Goal: Check status: Check status

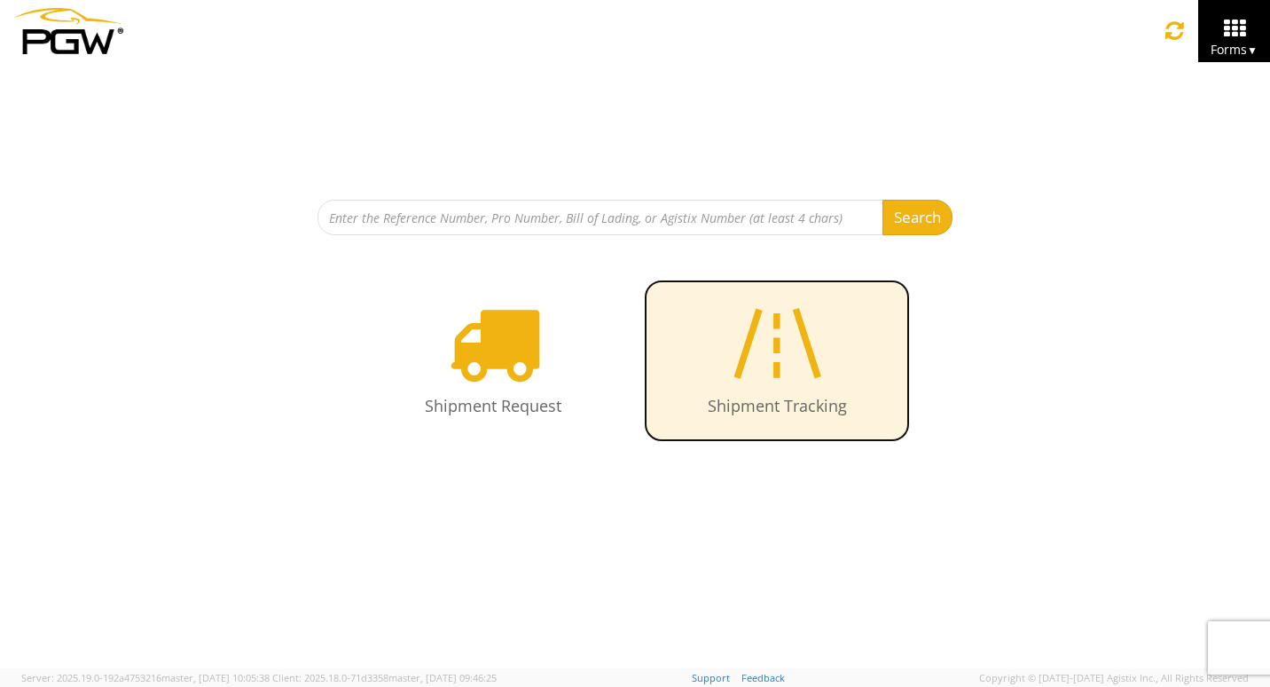
click at [752, 381] on icon at bounding box center [777, 342] width 103 height 91
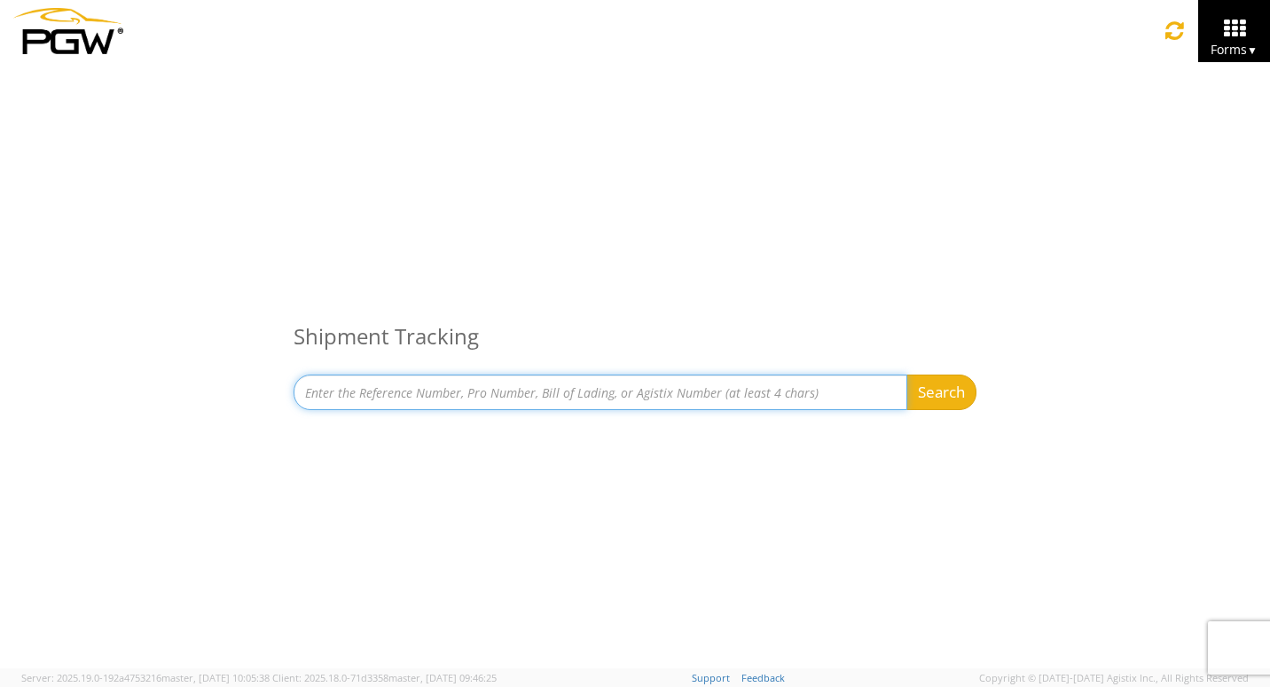
click at [364, 393] on input at bounding box center [601, 391] width 614 height 35
type input "668249"
click at [907, 374] on button "Search" at bounding box center [942, 391] width 70 height 35
